Goal: Information Seeking & Learning: Learn about a topic

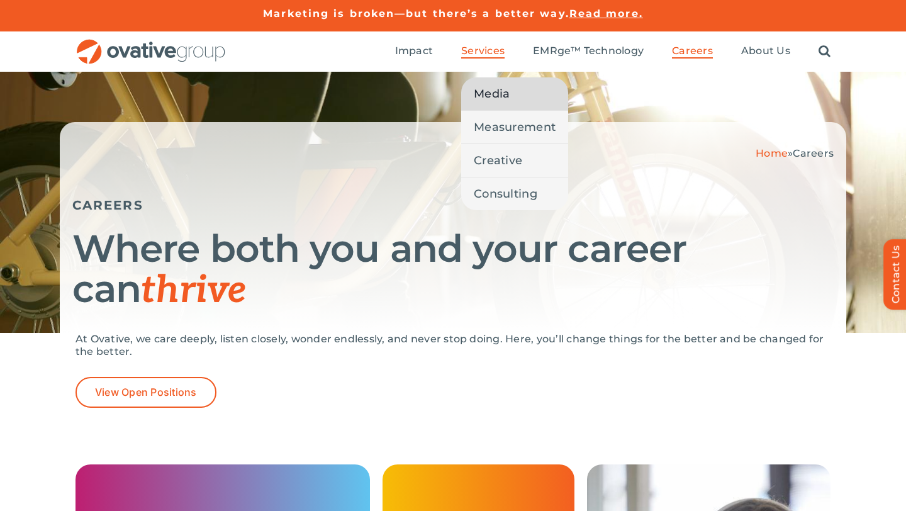
click at [497, 91] on span "Media" at bounding box center [492, 94] width 36 height 18
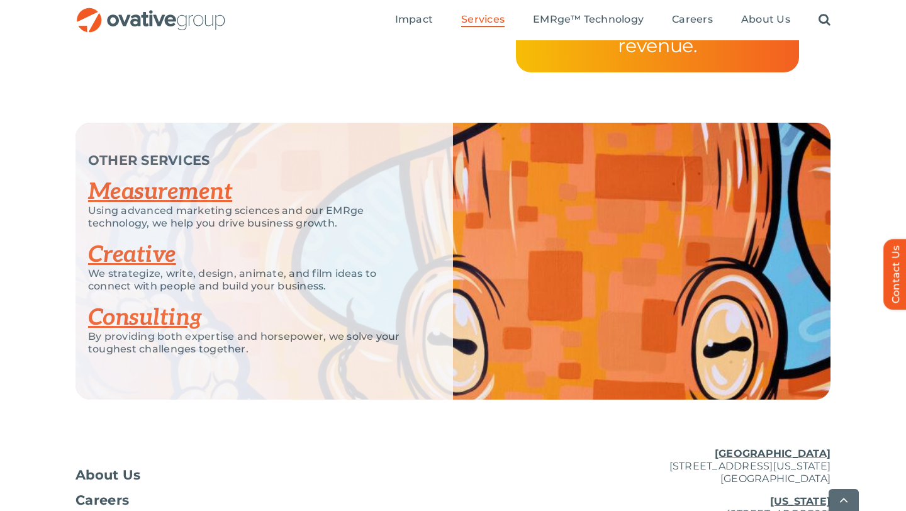
scroll to position [2663, 0]
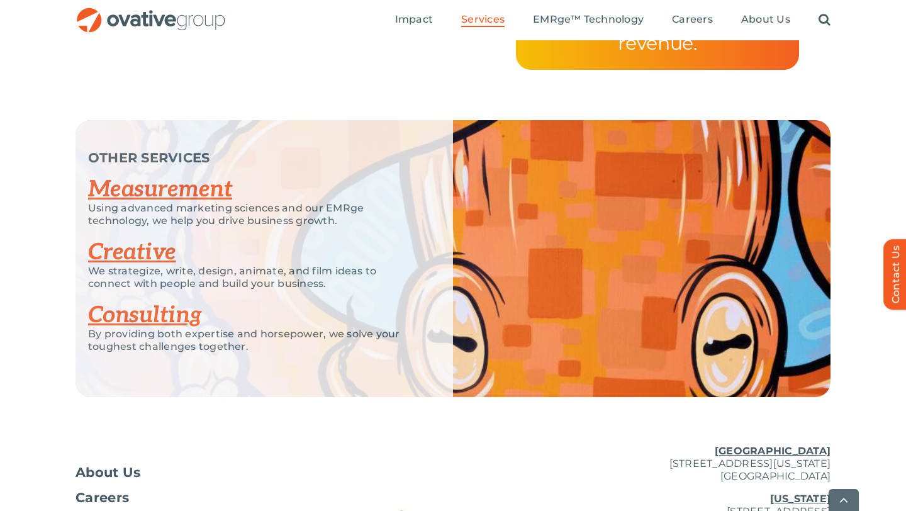
click at [157, 253] on link "Creative" at bounding box center [132, 253] width 88 height 28
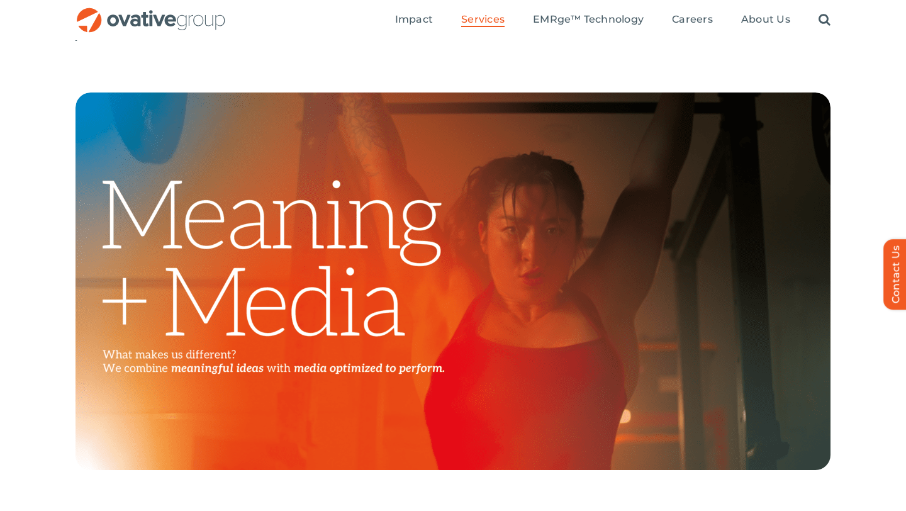
scroll to position [31, 0]
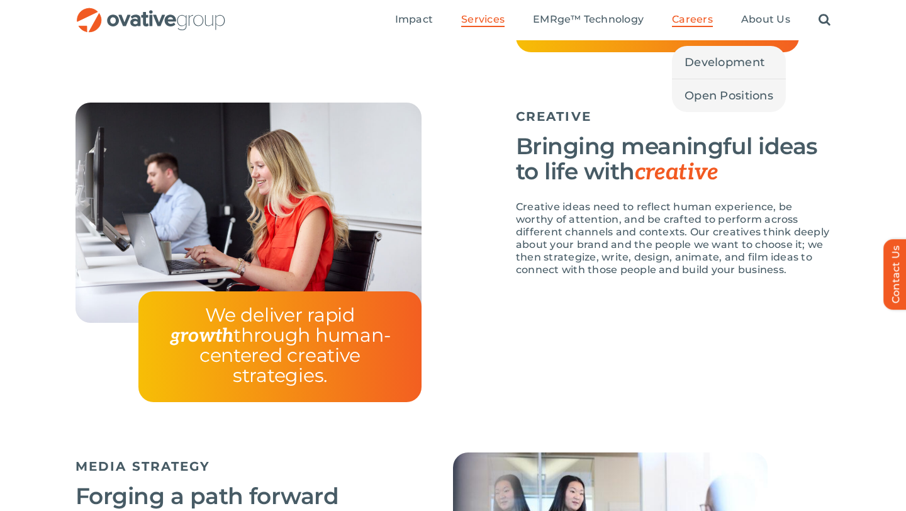
scroll to position [1430, 0]
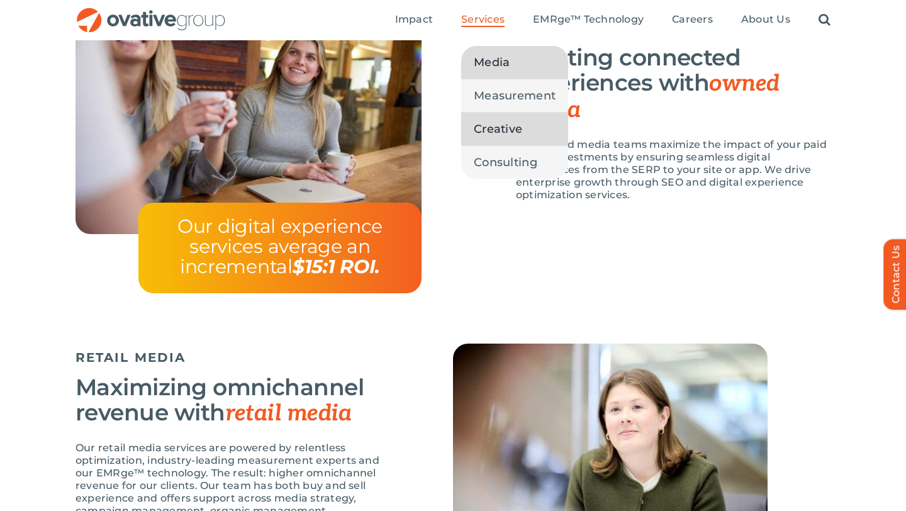
click at [498, 124] on span "Creative" at bounding box center [498, 129] width 48 height 18
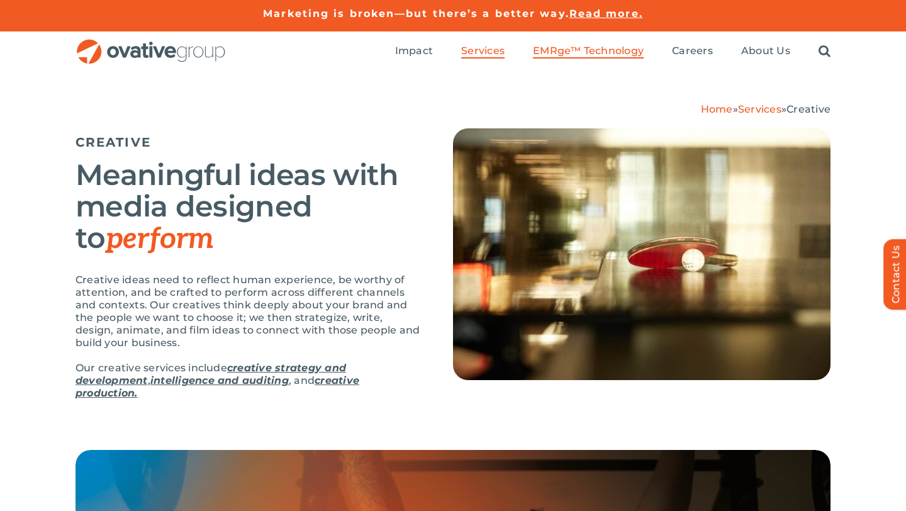
click at [583, 46] on span "EMRge™ Technology" at bounding box center [588, 51] width 111 height 13
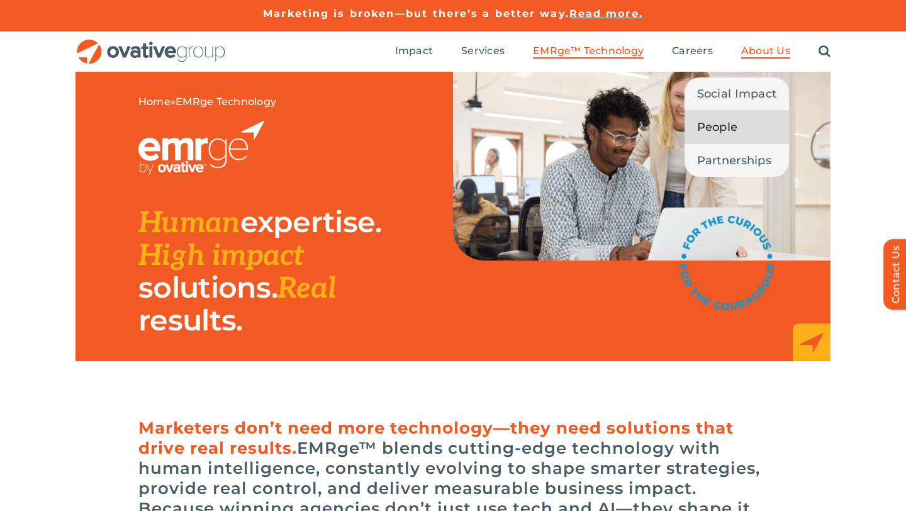
click at [731, 124] on span "People" at bounding box center [717, 127] width 41 height 18
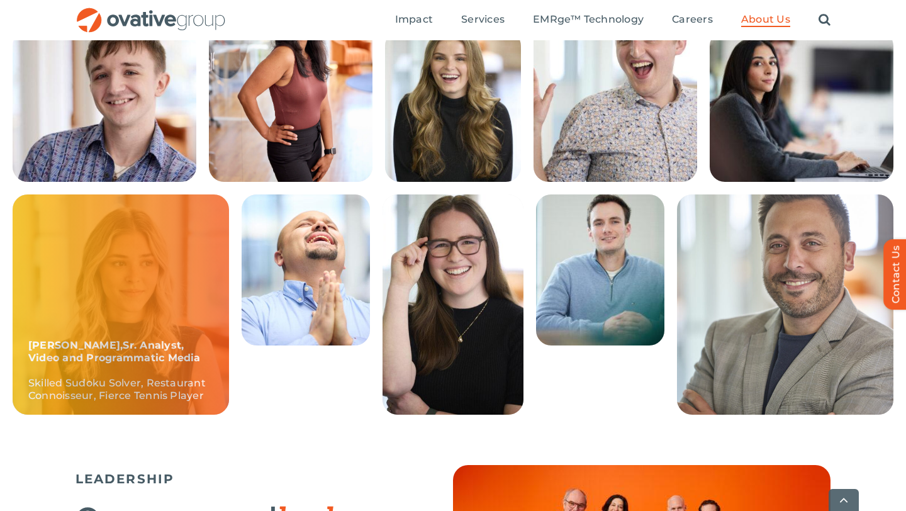
scroll to position [402, 0]
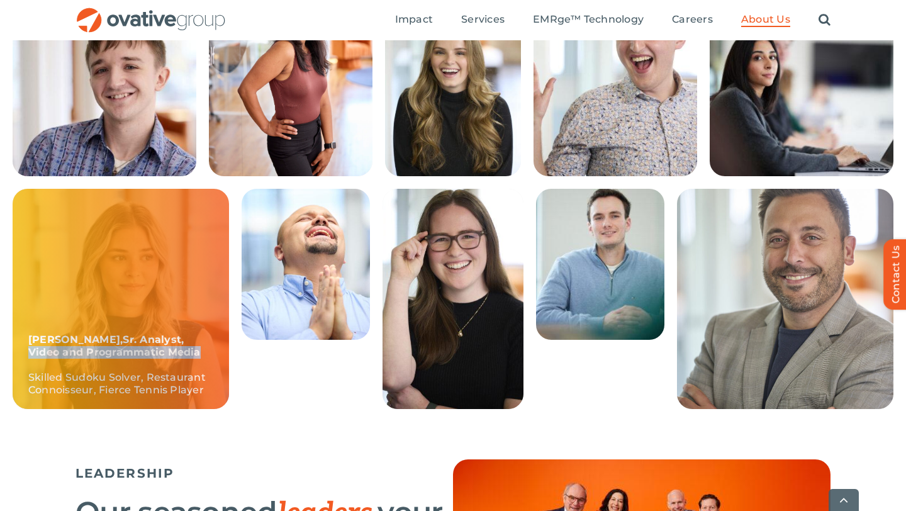
drag, startPoint x: 146, startPoint y: 352, endPoint x: 126, endPoint y: 344, distance: 21.2
click at [126, 344] on p "[PERSON_NAME] Analyst, Video and Programmatic Media Skilled Sudoku Solver, Rest…" at bounding box center [120, 365] width 185 height 63
copy b "Video and Programmatic Media"
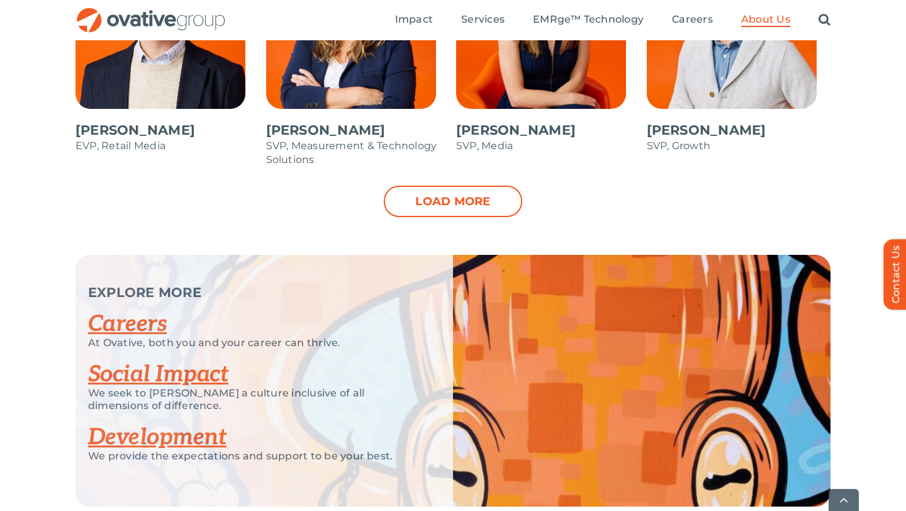
scroll to position [1493, 0]
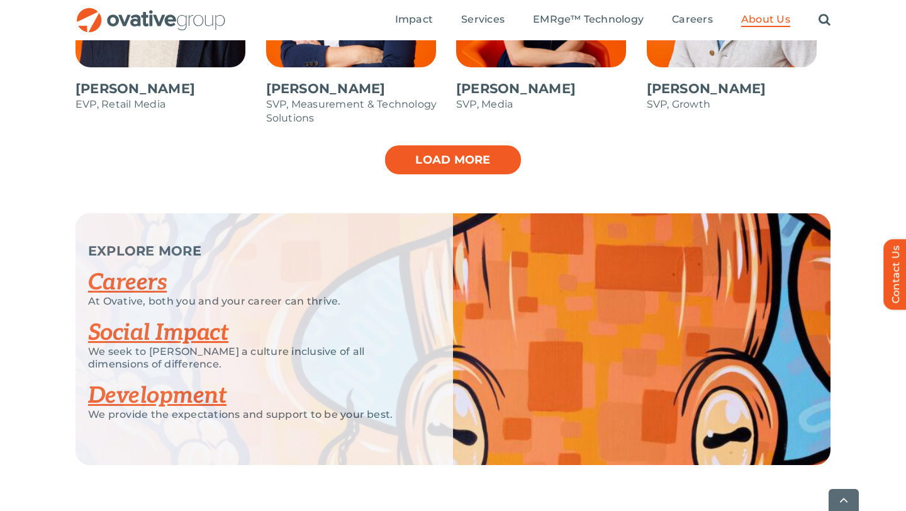
click at [473, 161] on link "Load more" at bounding box center [453, 159] width 138 height 31
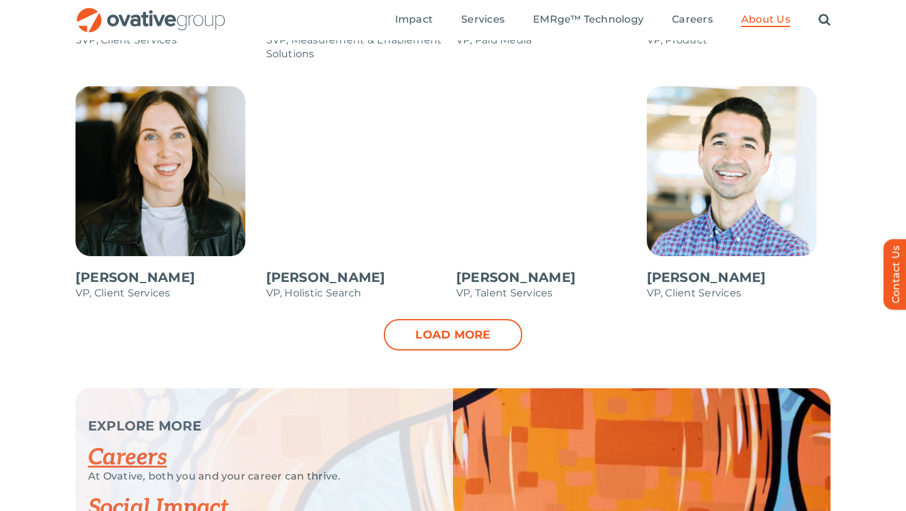
scroll to position [1826, 0]
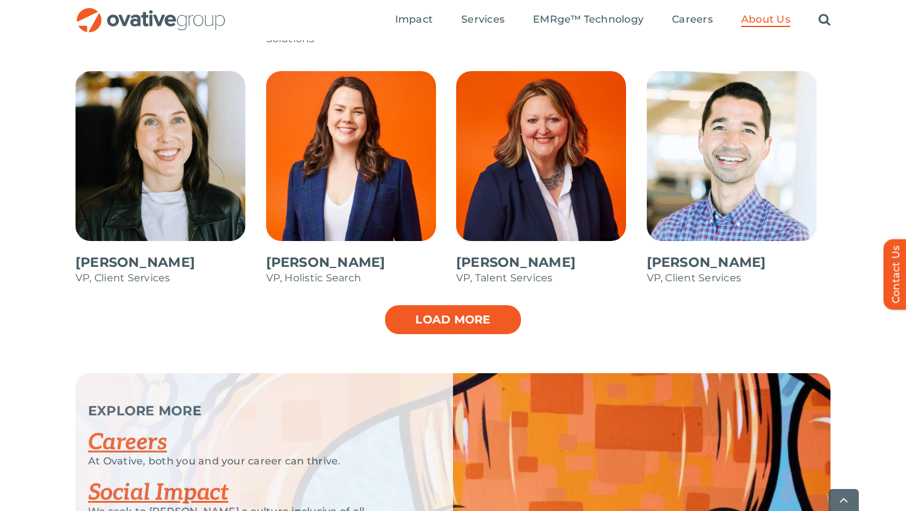
click at [420, 323] on link "Load more" at bounding box center [453, 319] width 138 height 31
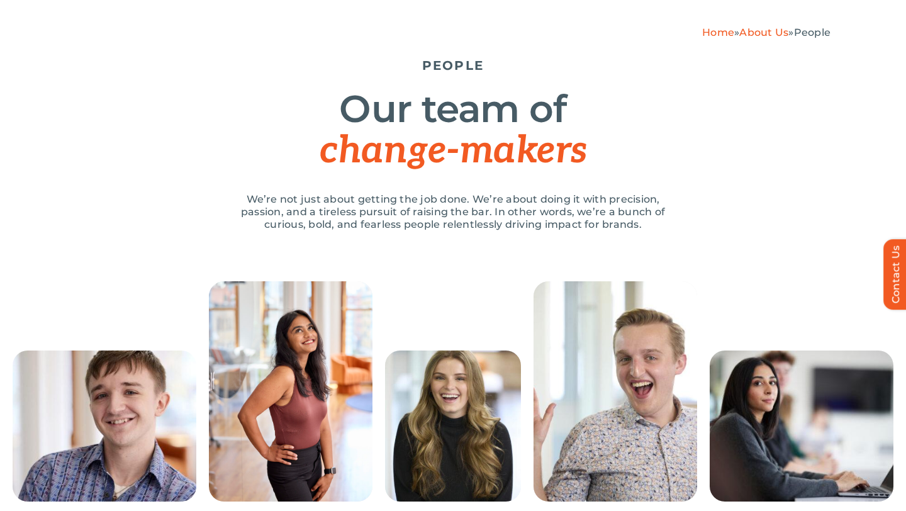
scroll to position [0, 0]
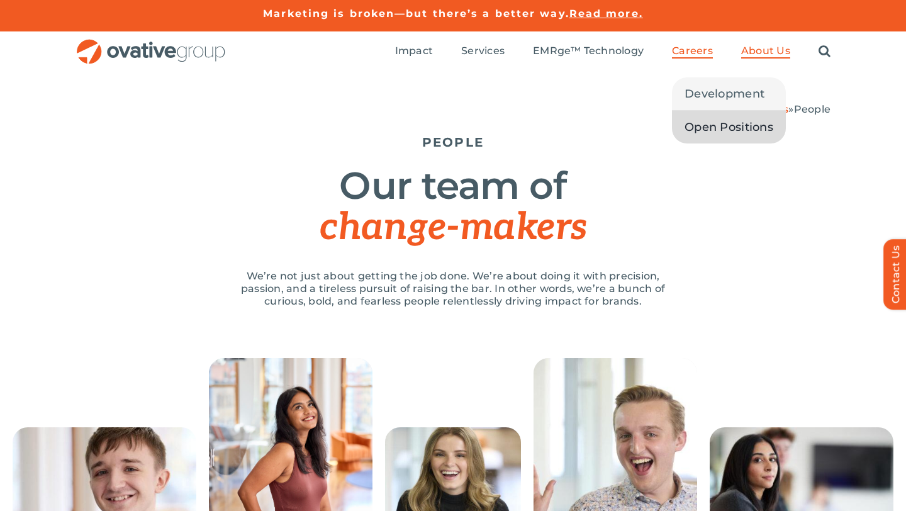
click at [704, 120] on span "Open Positions" at bounding box center [729, 127] width 89 height 18
